Goal: Check status: Check status

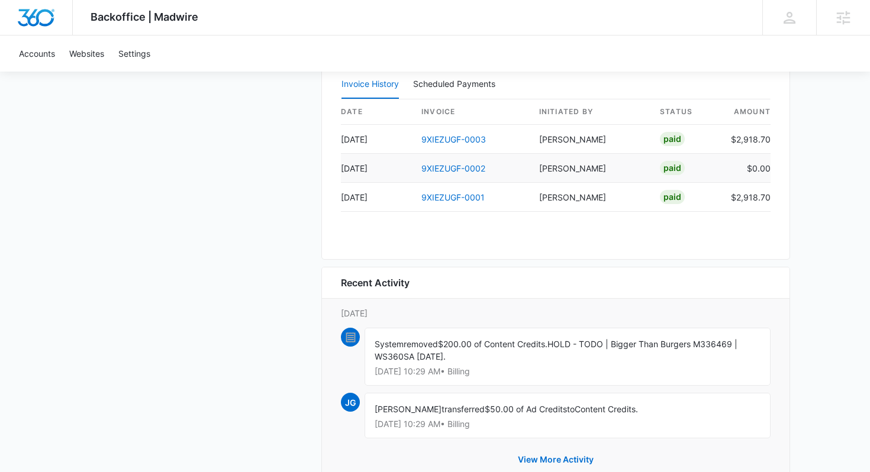
scroll to position [1125, 0]
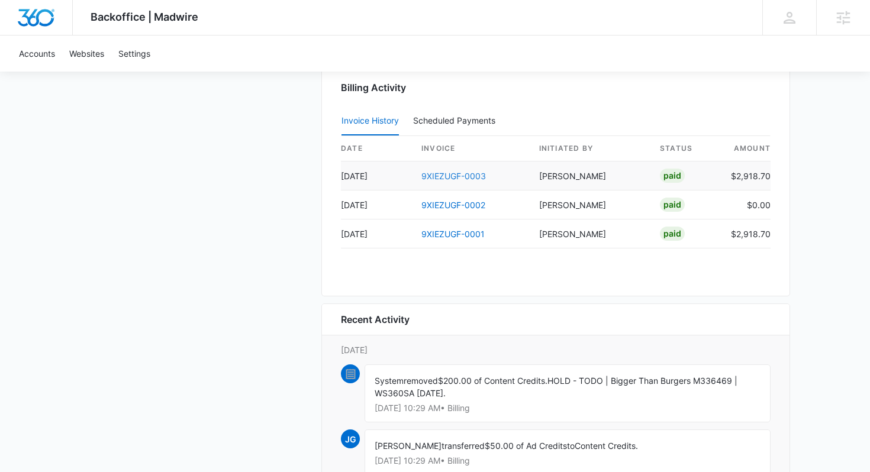
click at [467, 176] on link "9XIEZUGF-0003" at bounding box center [453, 176] width 65 height 10
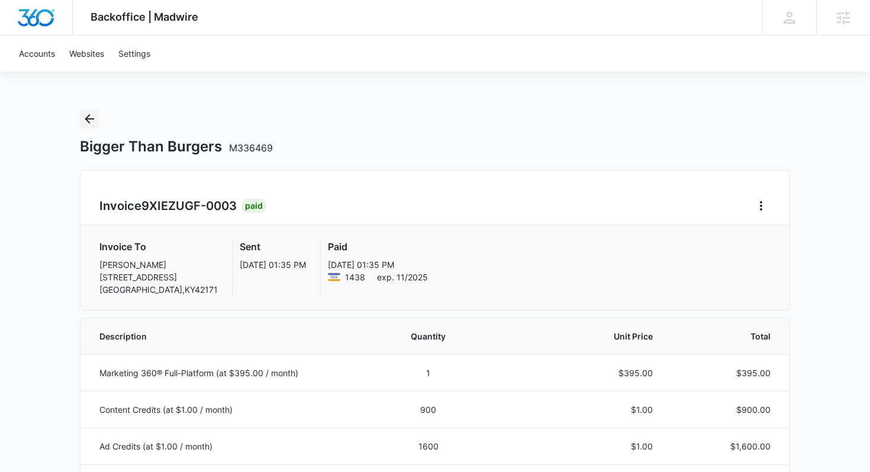
click at [90, 120] on icon "Back" at bounding box center [89, 119] width 14 height 14
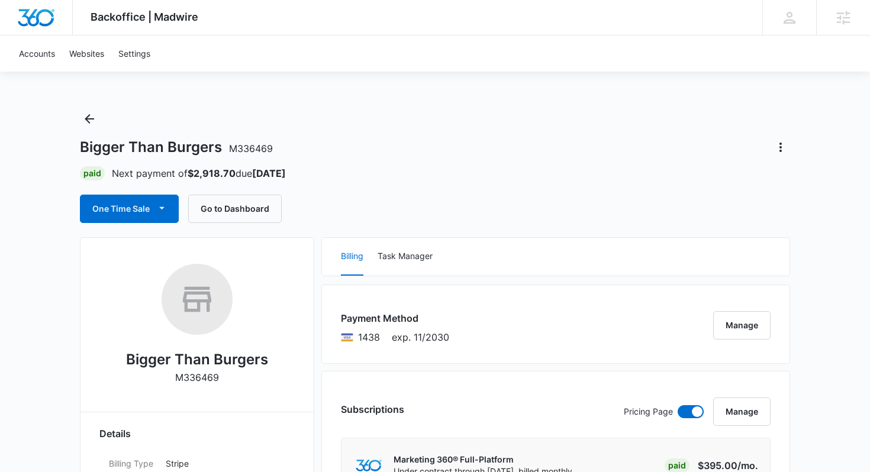
drag, startPoint x: 449, startPoint y: 138, endPoint x: 450, endPoint y: 160, distance: 21.3
click at [450, 138] on div "Bigger Than Burgers M336469" at bounding box center [435, 147] width 710 height 19
